Goal: Go to known website: Go to known website

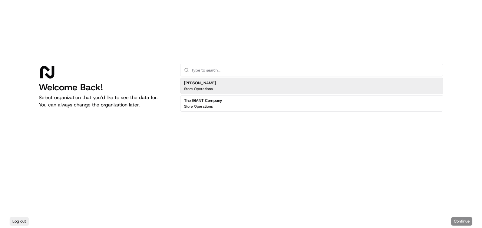
click at [205, 83] on h2 "[PERSON_NAME]" at bounding box center [200, 82] width 32 height 5
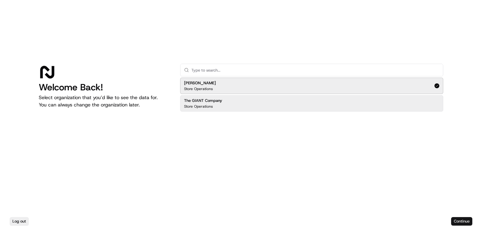
click at [470, 220] on button "Continue" at bounding box center [461, 221] width 21 height 8
